Goal: Task Accomplishment & Management: Manage account settings

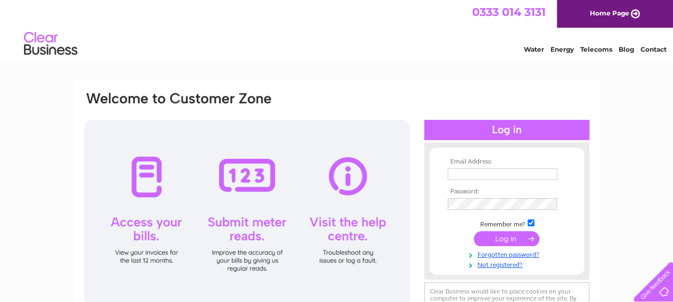
click at [472, 172] on input "text" at bounding box center [503, 174] width 110 height 12
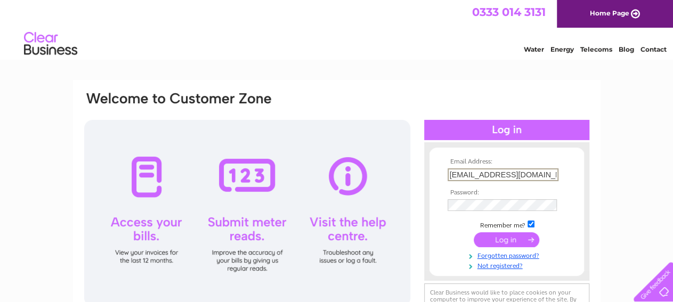
type input "Loudon4x4@outlook.com"
click at [507, 240] on input "submit" at bounding box center [507, 240] width 66 height 15
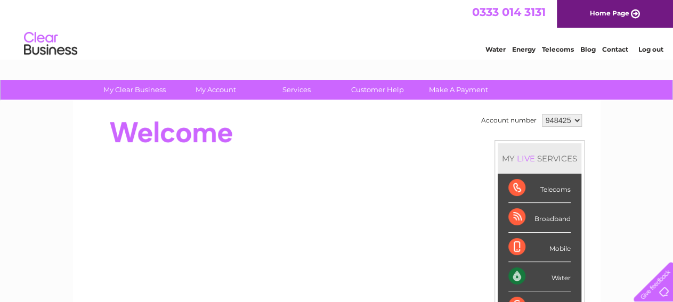
drag, startPoint x: 300, startPoint y: 141, endPoint x: 271, endPoint y: 139, distance: 29.4
click at [299, 141] on div at bounding box center [277, 132] width 388 height 43
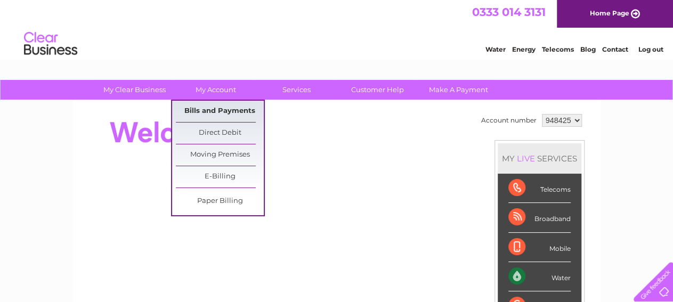
click at [221, 110] on link "Bills and Payments" at bounding box center [220, 111] width 88 height 21
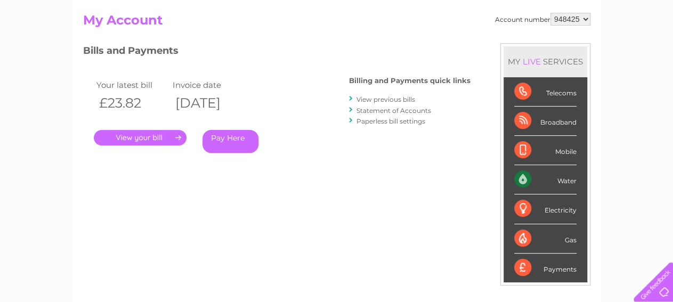
scroll to position [111, 0]
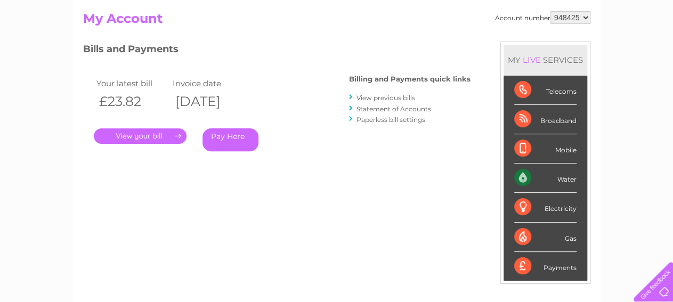
click at [167, 137] on link "." at bounding box center [140, 135] width 93 height 15
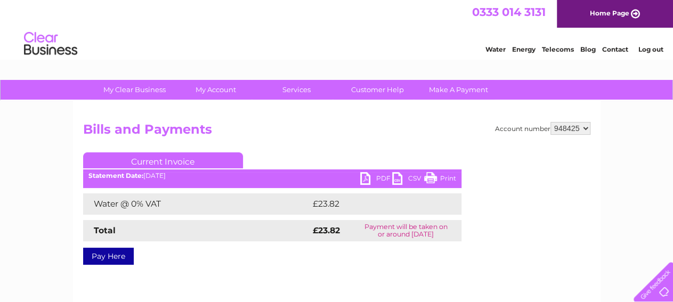
click at [368, 178] on link "PDF" at bounding box center [376, 179] width 32 height 15
click at [647, 53] on link "Log out" at bounding box center [650, 49] width 25 height 8
